Goal: Transaction & Acquisition: Purchase product/service

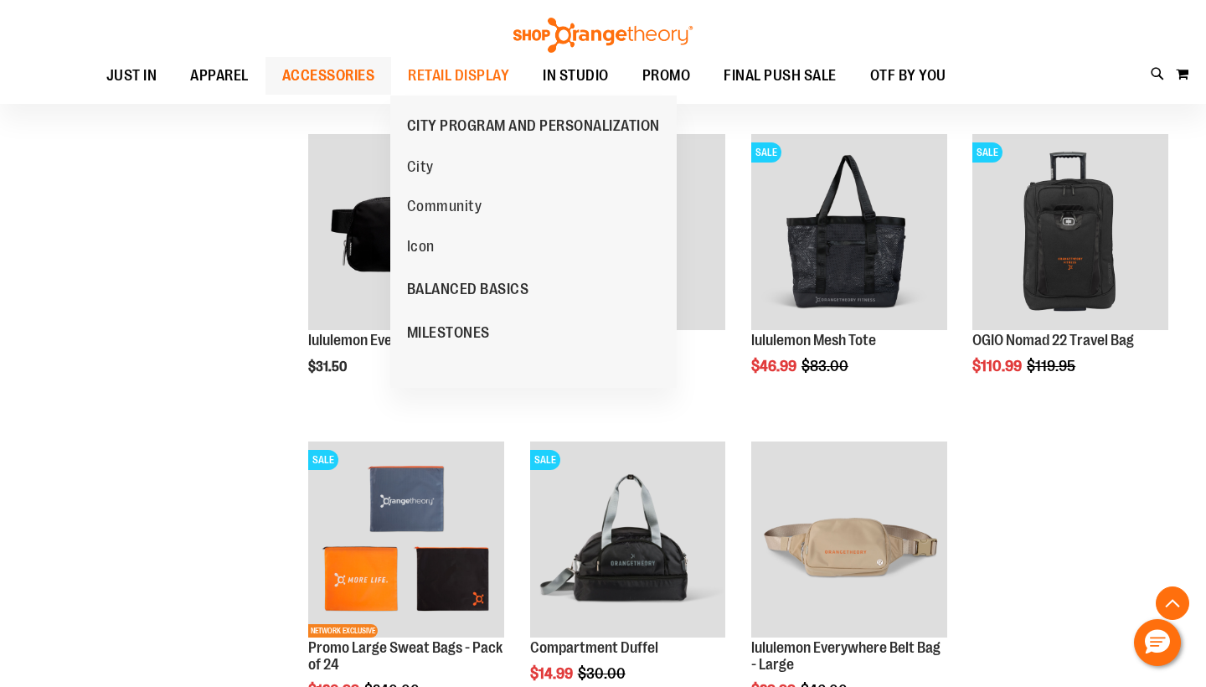
scroll to position [1120, 0]
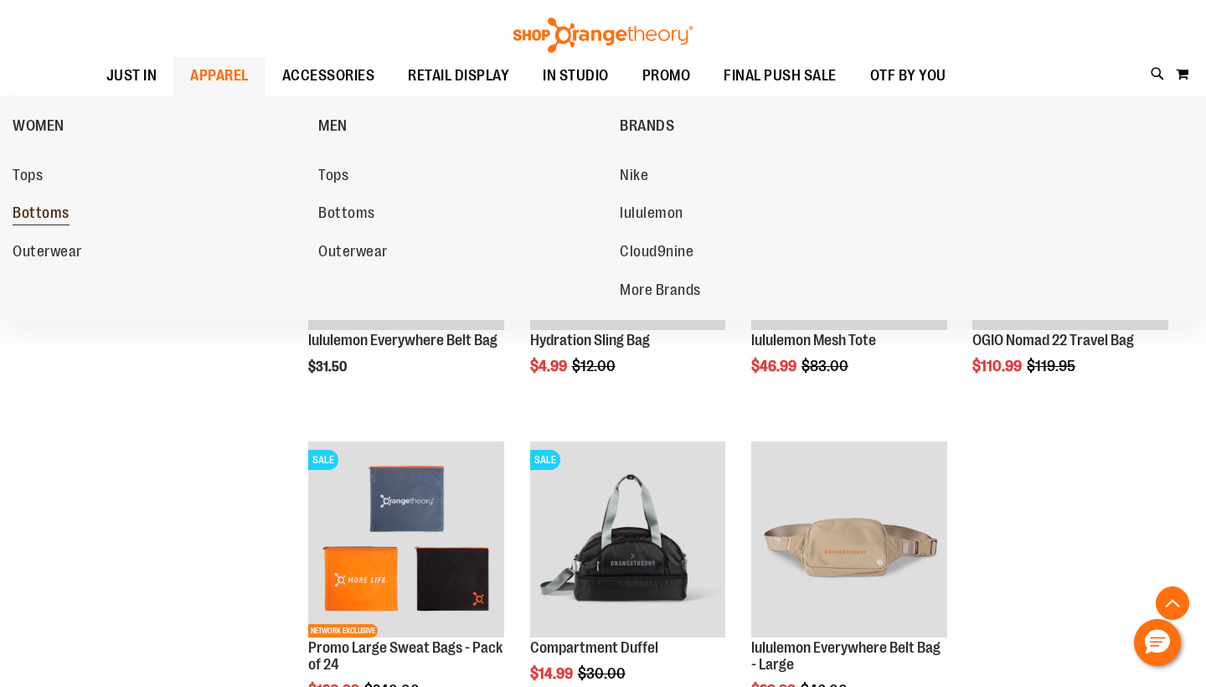
click at [64, 218] on span "Bottoms" at bounding box center [41, 214] width 57 height 21
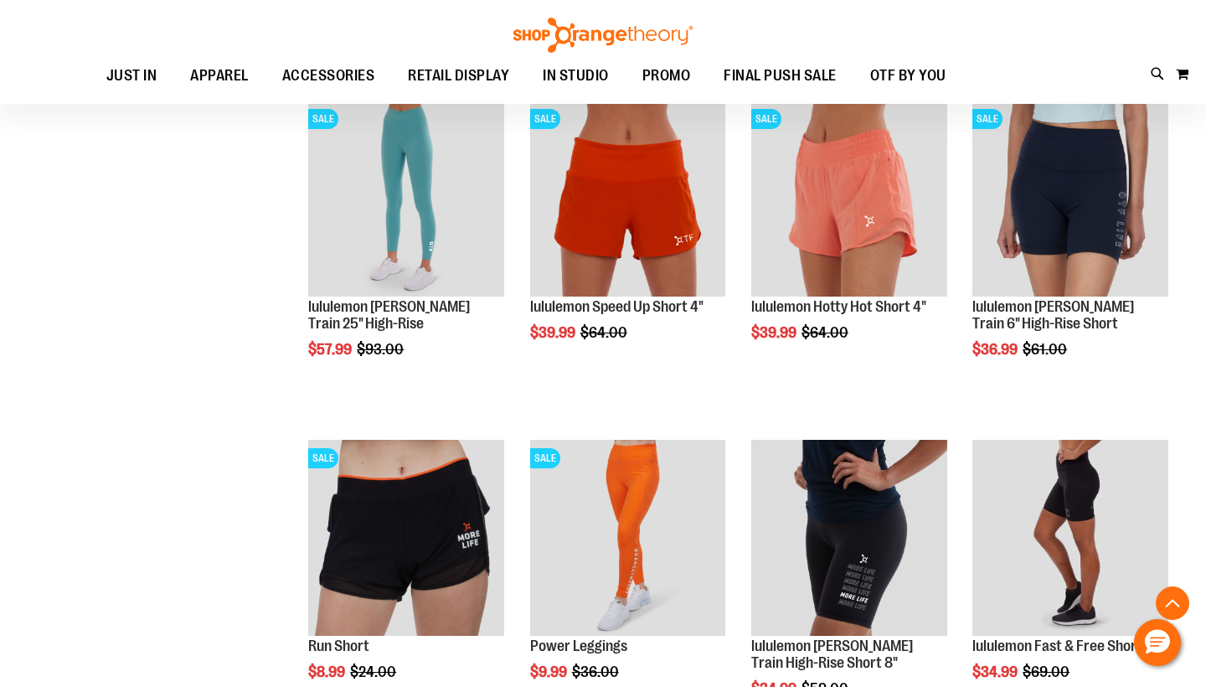
scroll to position [1251, 0]
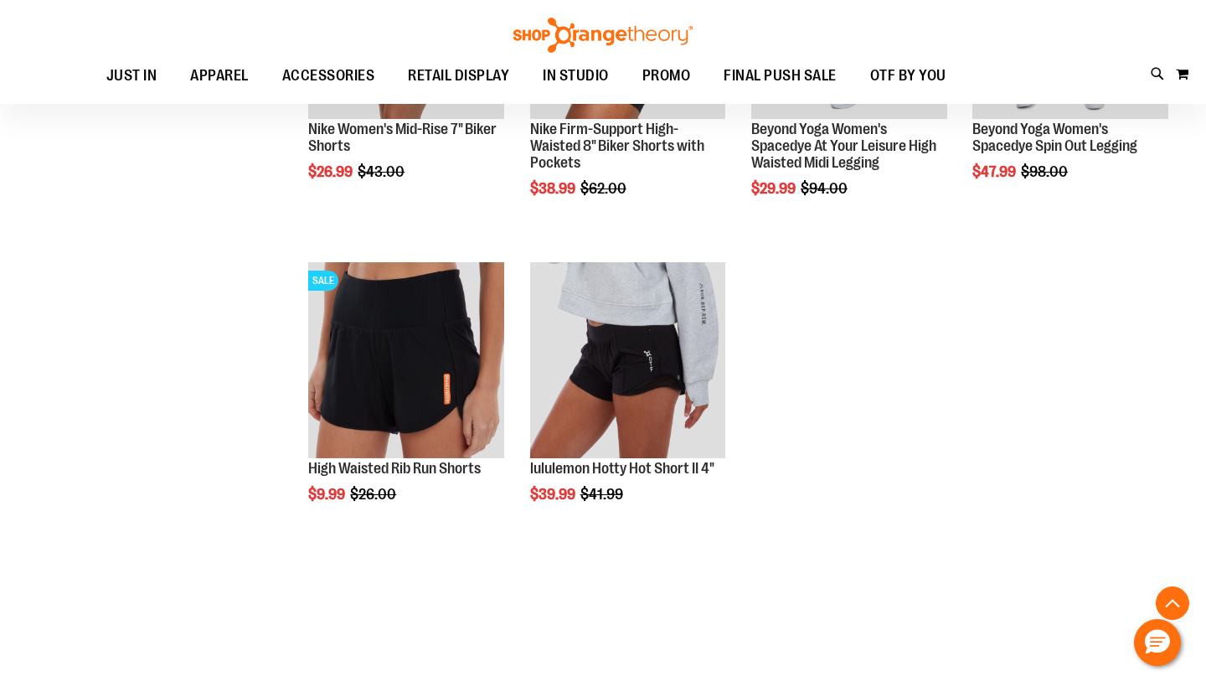
scroll to position [2452, 0]
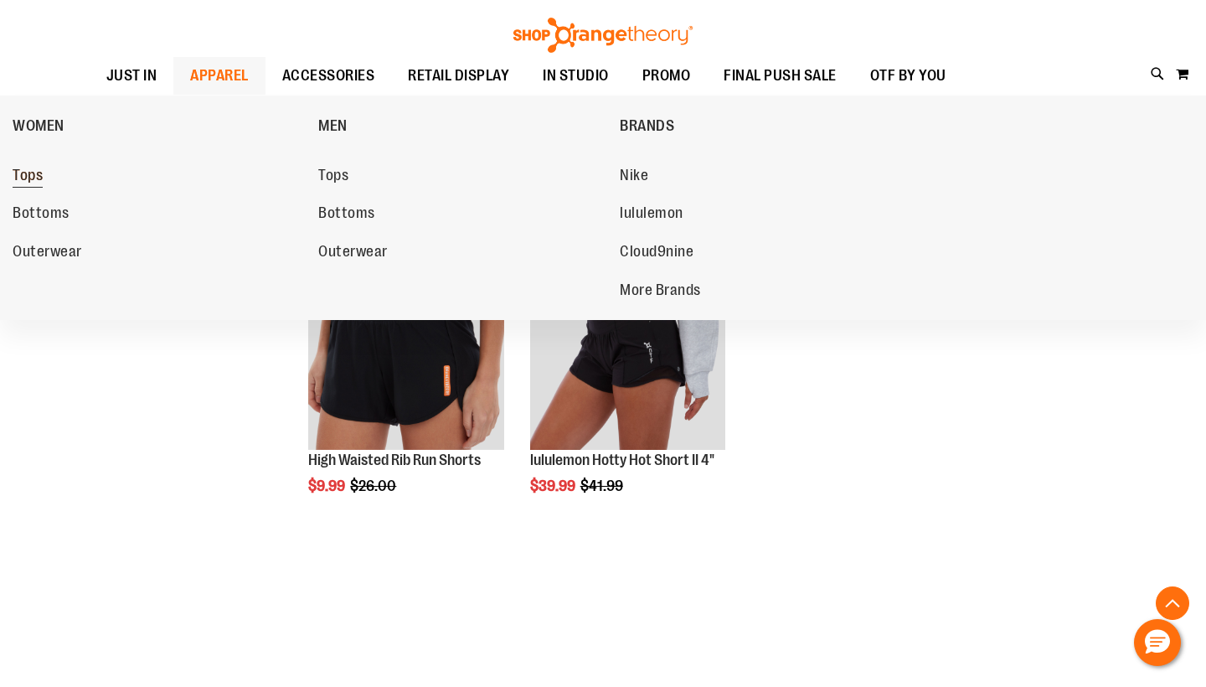
click at [30, 175] on span "Tops" at bounding box center [28, 177] width 30 height 21
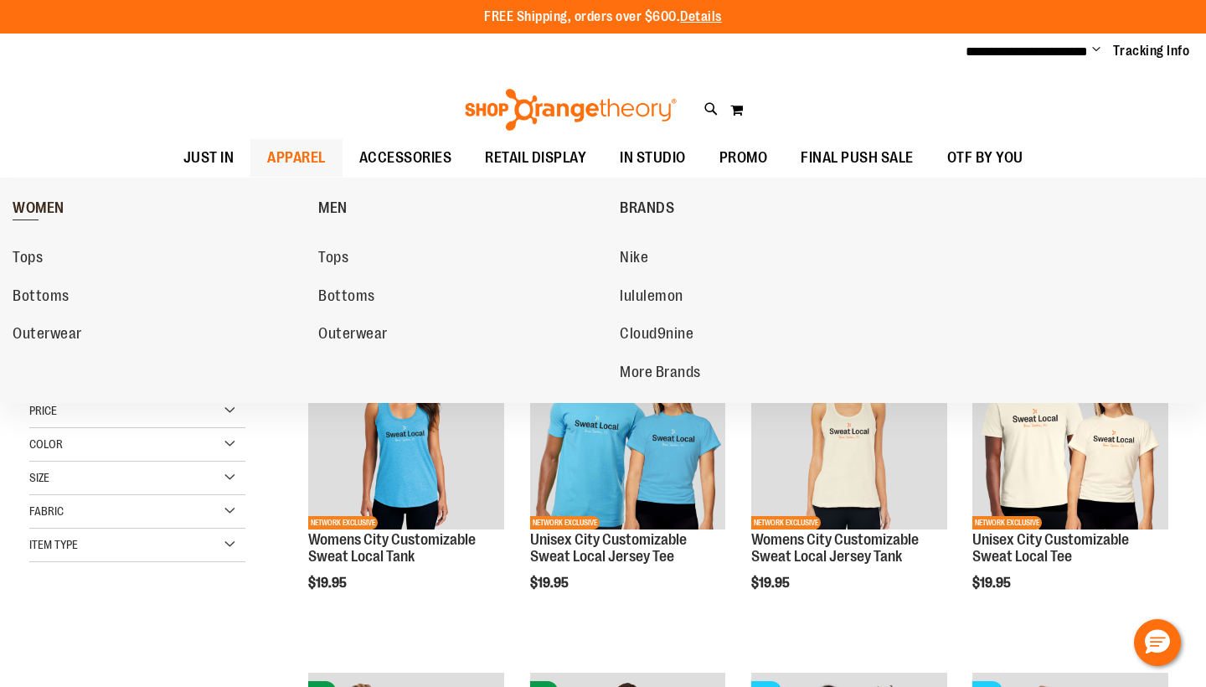
click at [42, 197] on link "WOMEN" at bounding box center [161, 208] width 297 height 44
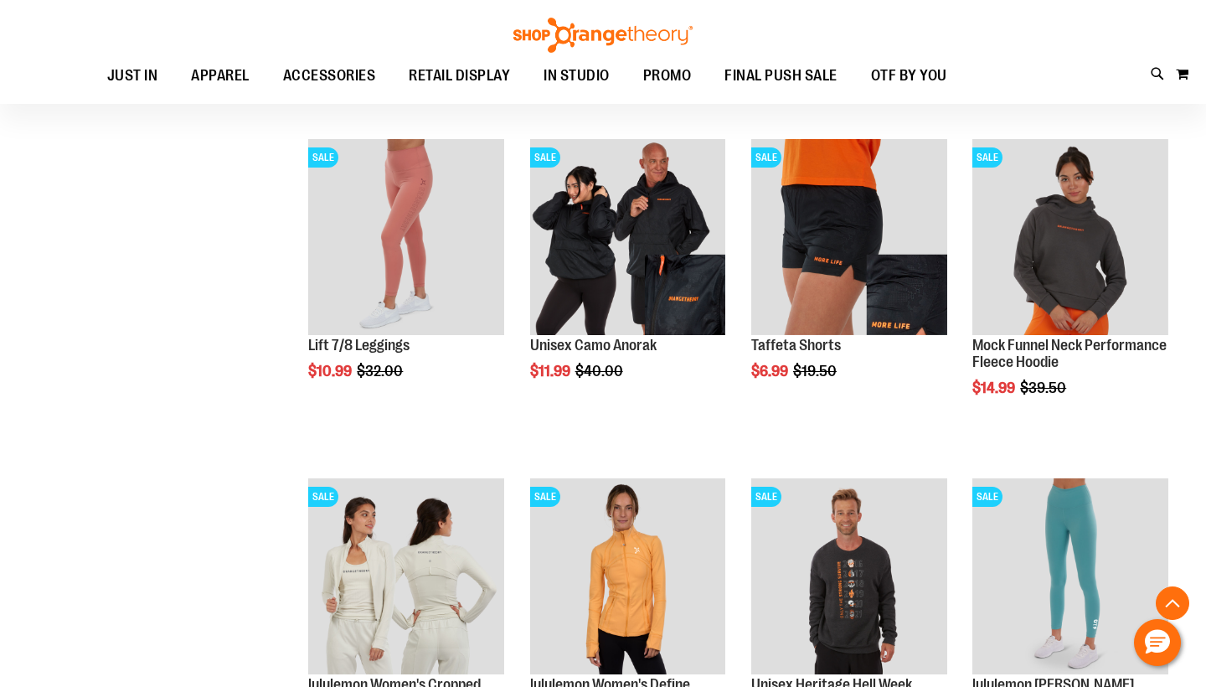
scroll to position [1555, 0]
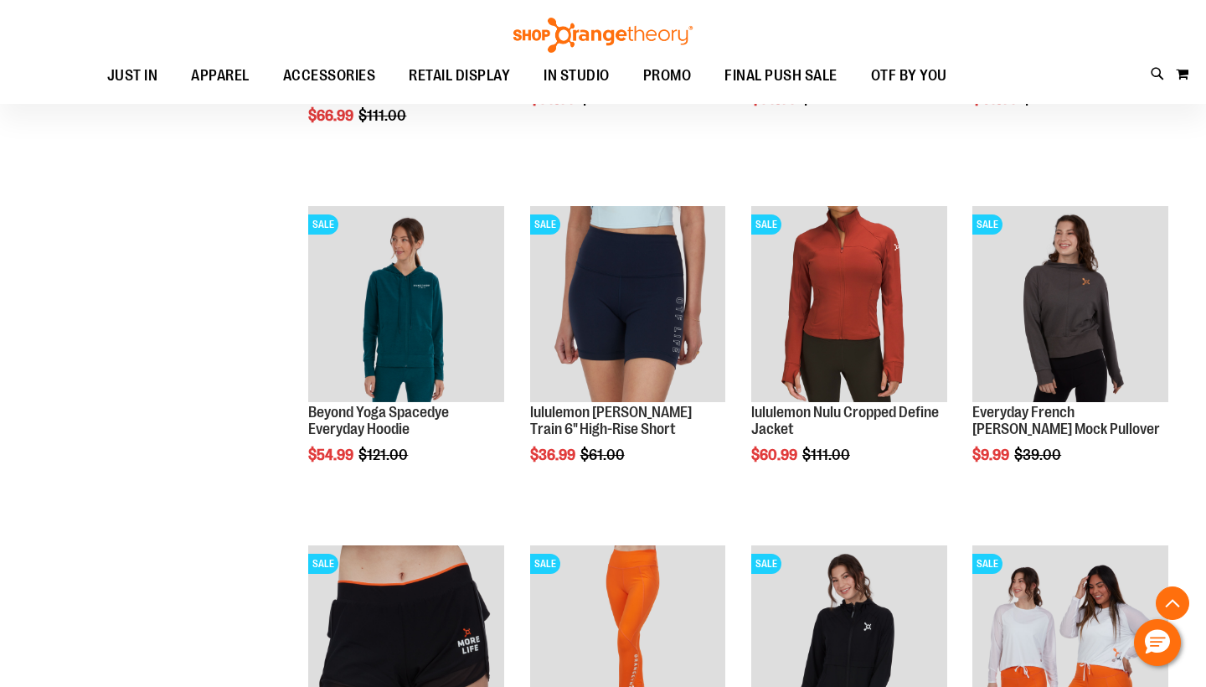
scroll to position [2500, 0]
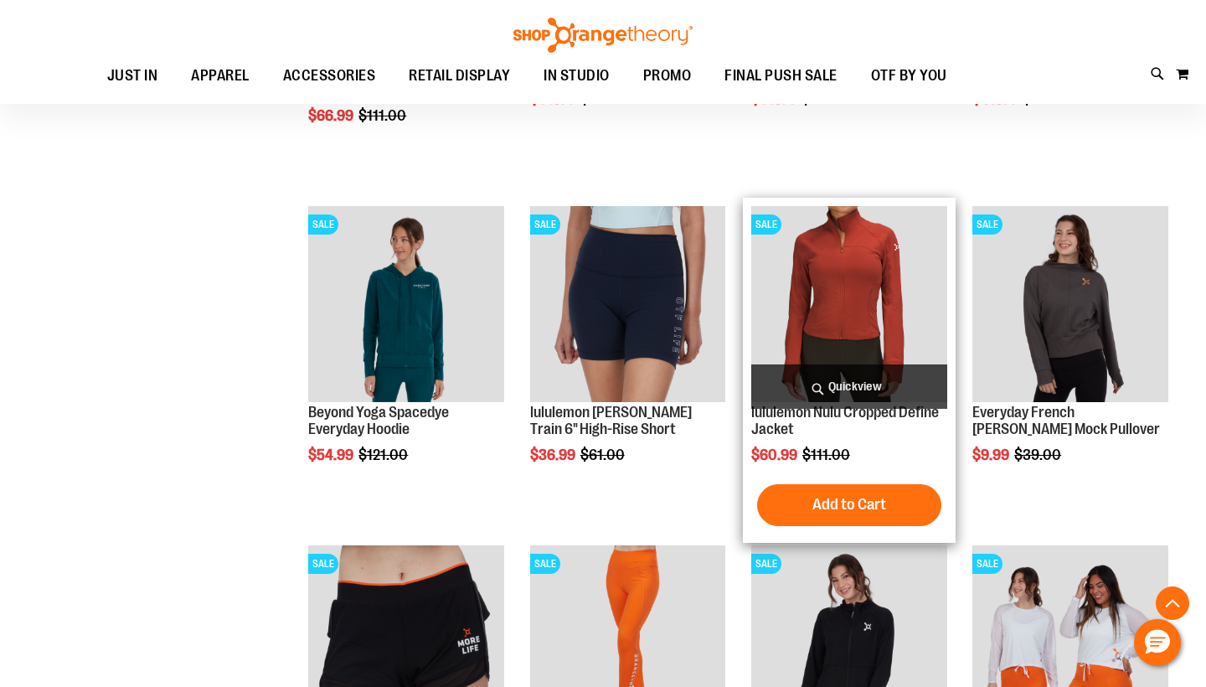
click at [839, 338] on img "product" at bounding box center [849, 304] width 196 height 196
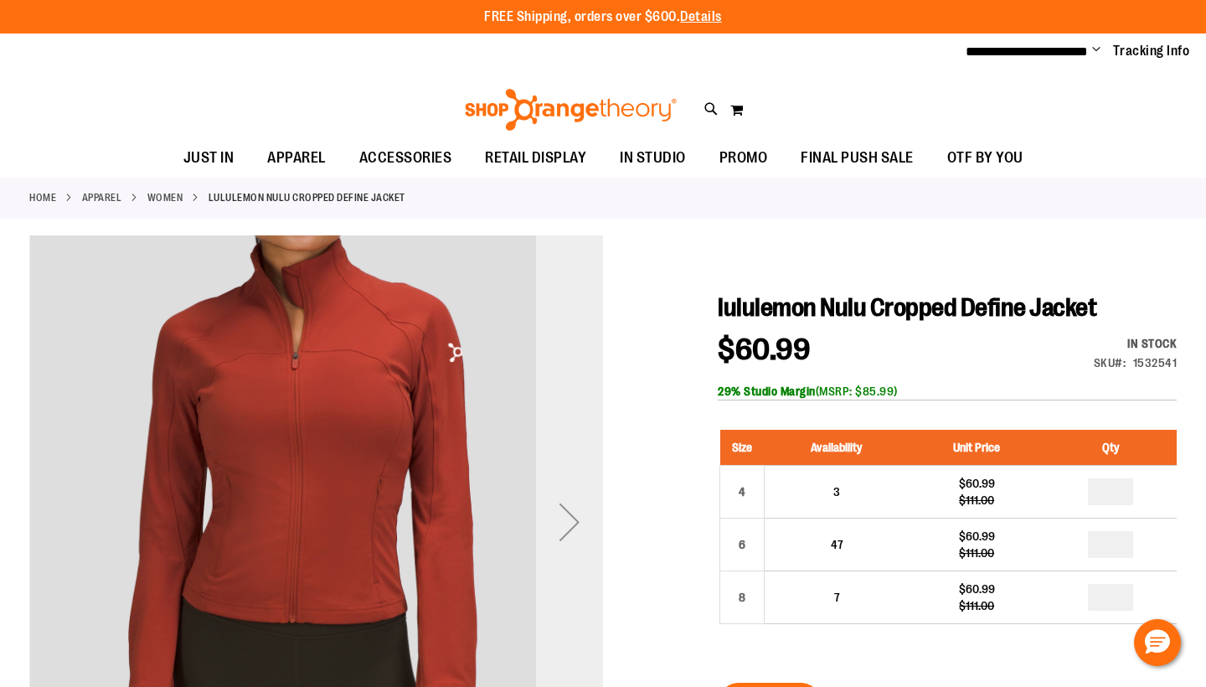
click at [575, 534] on div "Next" at bounding box center [569, 521] width 67 height 67
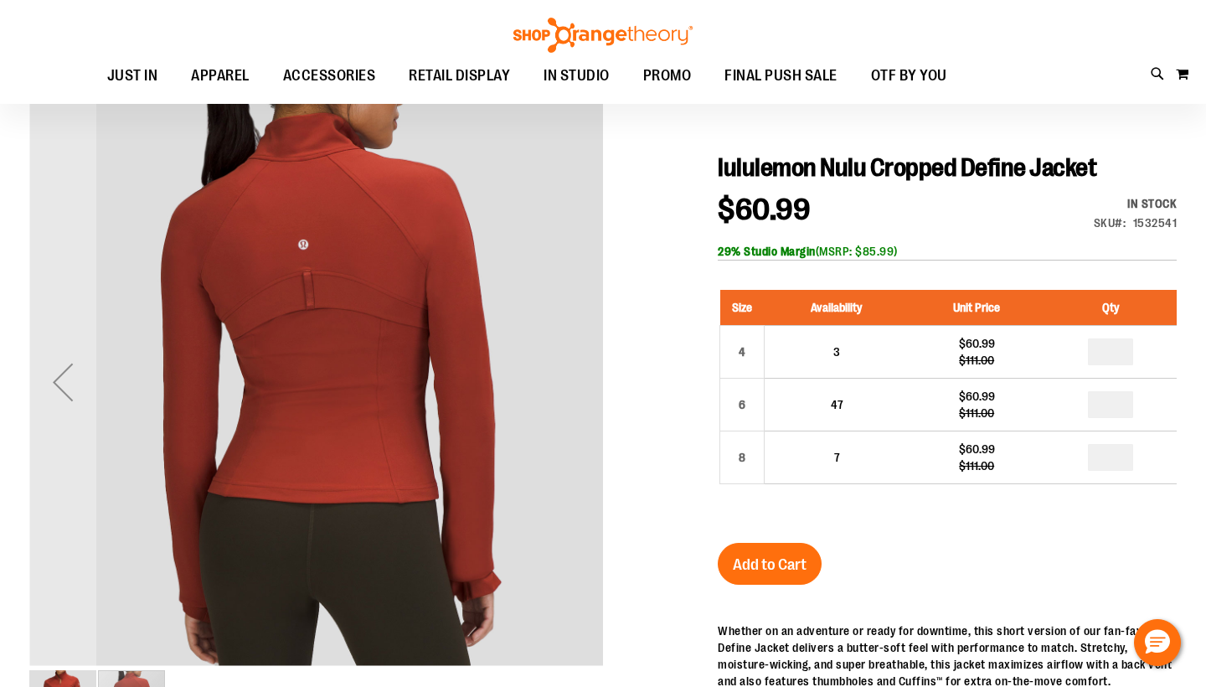
scroll to position [142, 0]
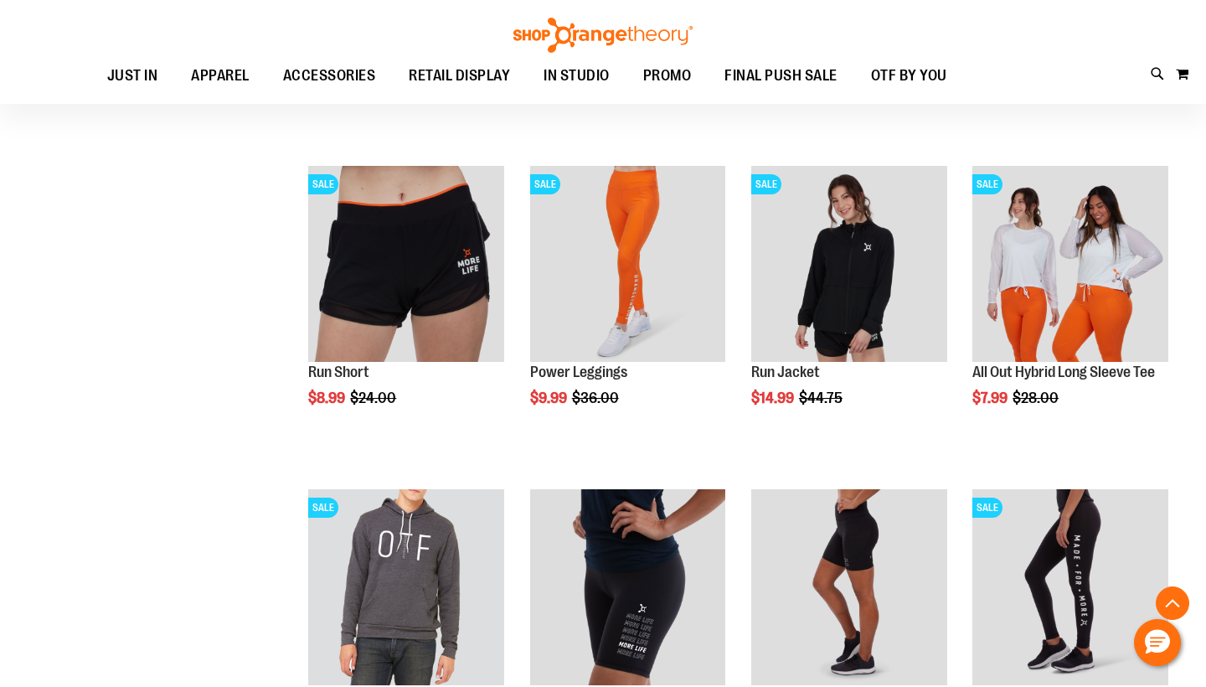
scroll to position [700, 0]
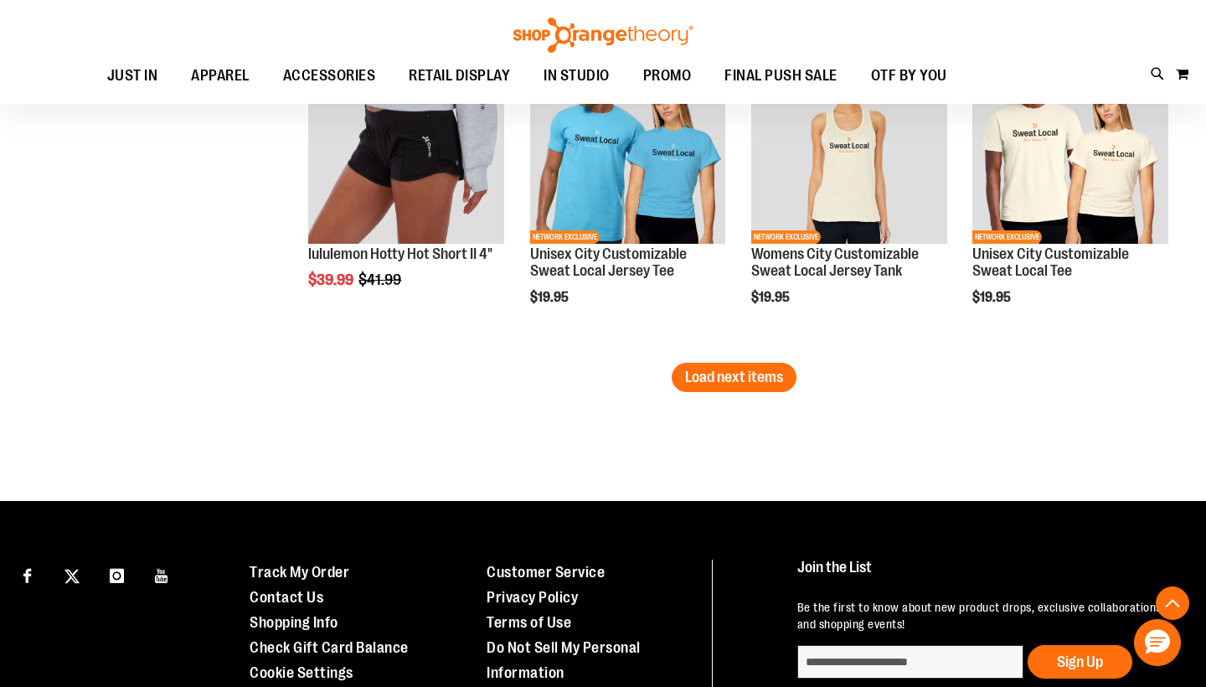
scroll to position [2768, 0]
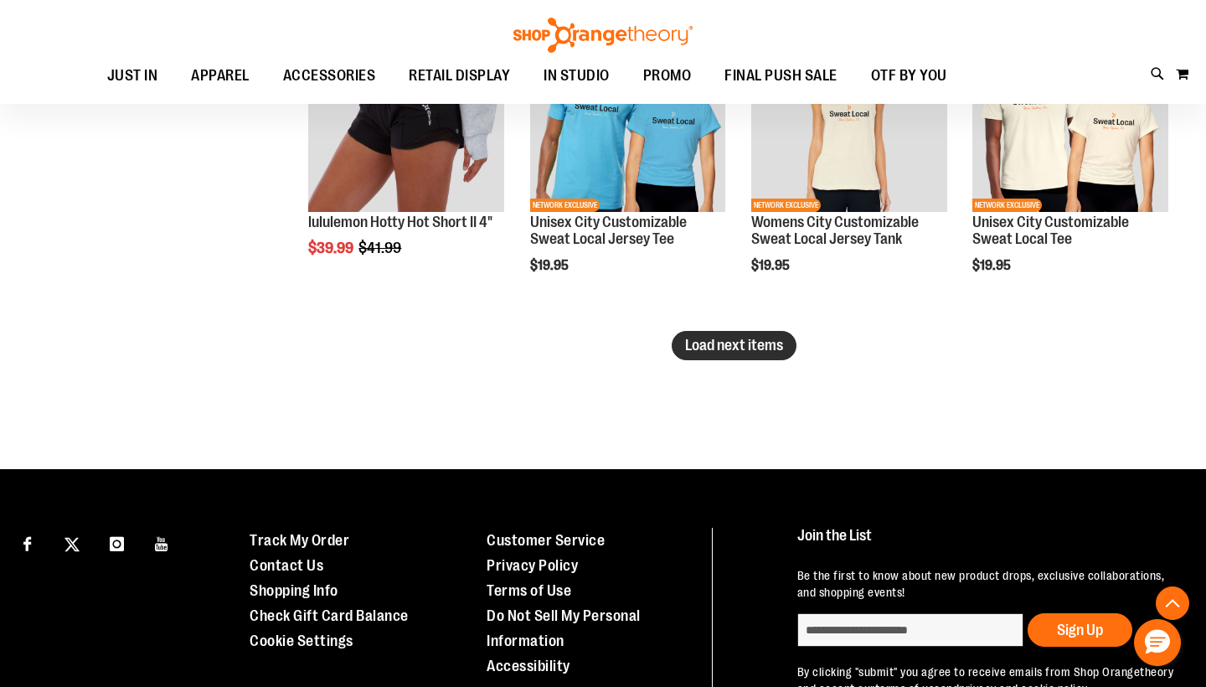
click at [747, 346] on span "Load next items" at bounding box center [734, 345] width 98 height 17
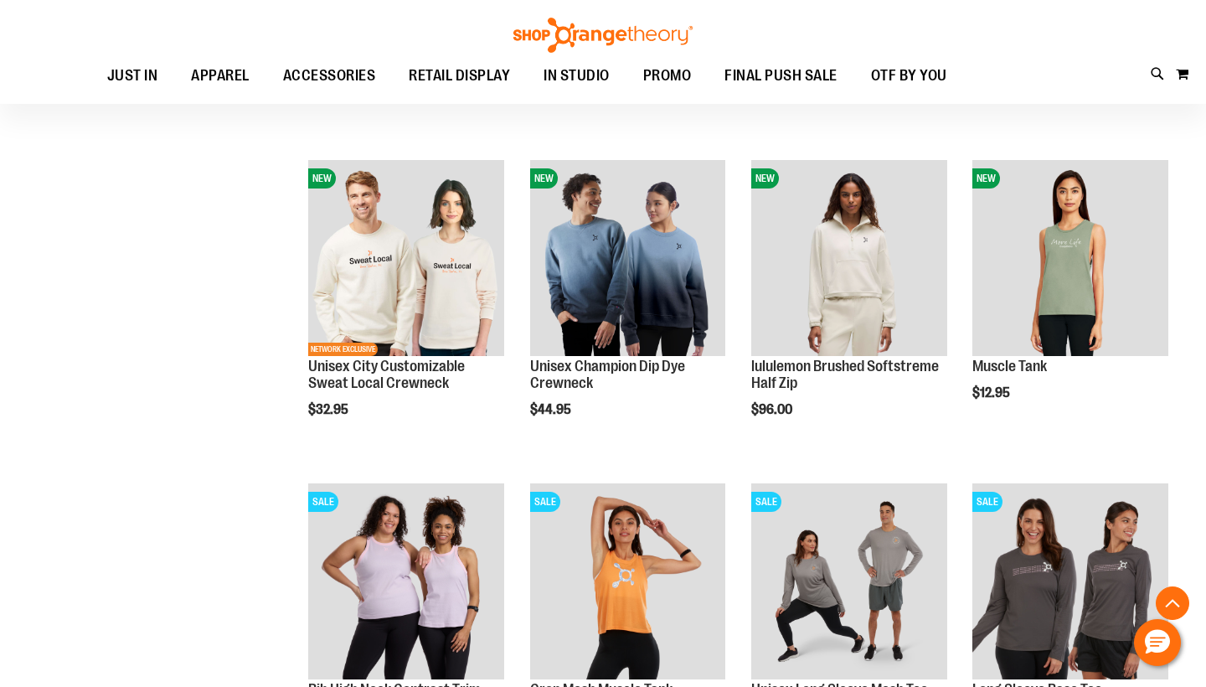
scroll to position [2924, 0]
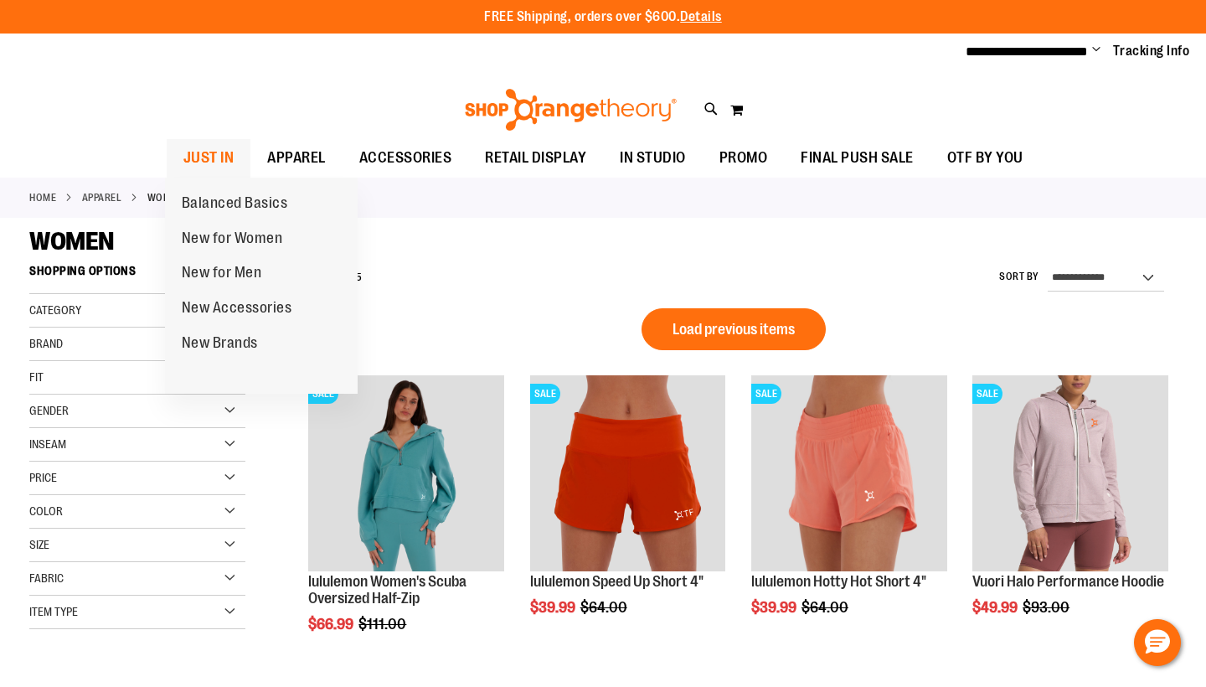
click at [199, 153] on span "JUST IN" at bounding box center [208, 158] width 51 height 38
